Goal: Information Seeking & Learning: Understand process/instructions

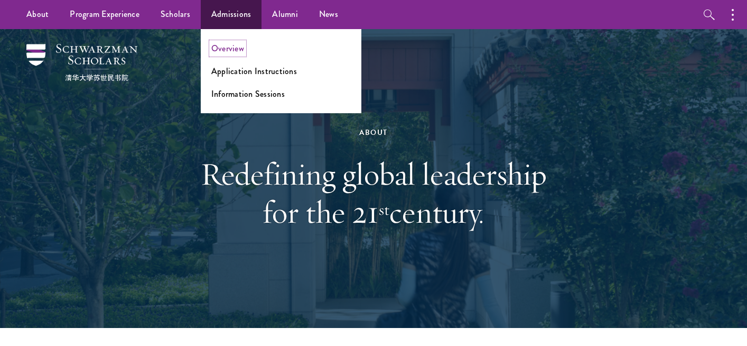
click at [229, 48] on link "Overview" at bounding box center [227, 48] width 33 height 12
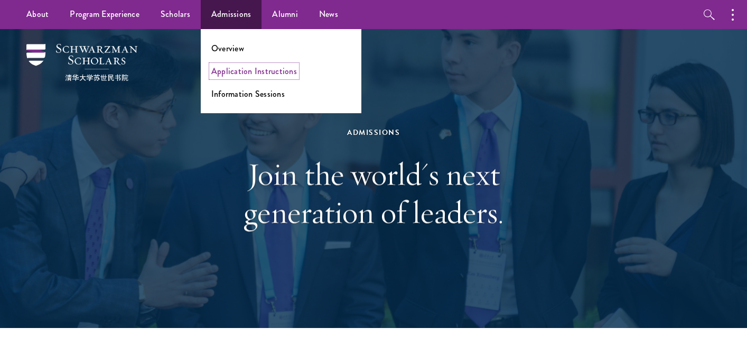
click at [257, 76] on link "Application Instructions" at bounding box center [254, 71] width 86 height 12
